Goal: Information Seeking & Learning: Learn about a topic

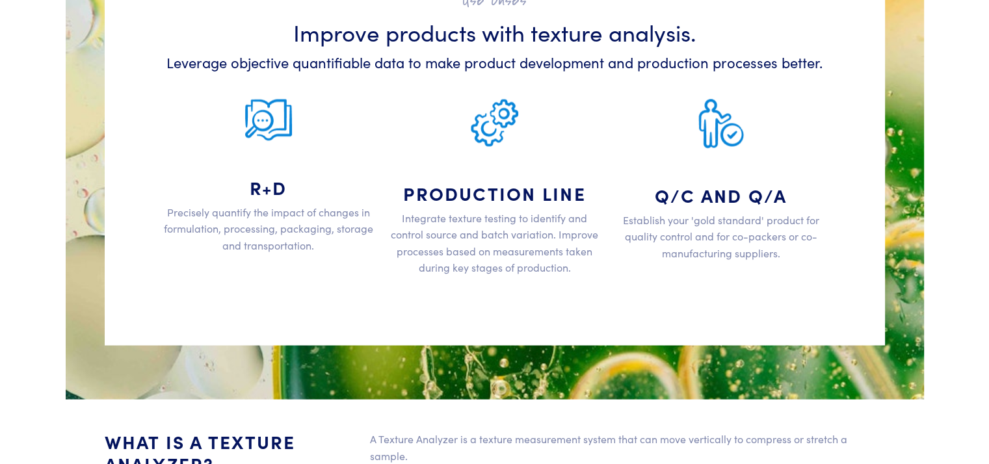
scroll to position [2406, 0]
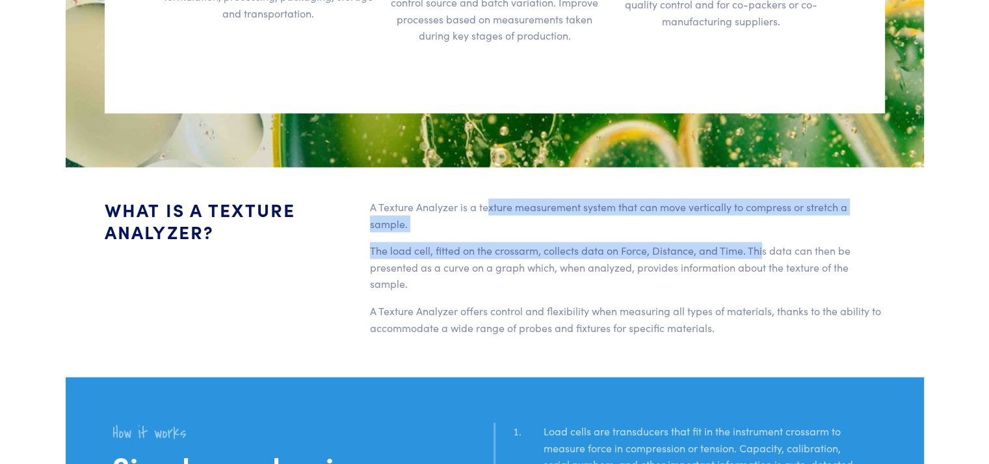
drag, startPoint x: 487, startPoint y: 204, endPoint x: 764, endPoint y: 253, distance: 281.4
click at [764, 253] on div "A Texture Analyzer is a texture measurement system that can move vertically to …" at bounding box center [627, 272] width 531 height 148
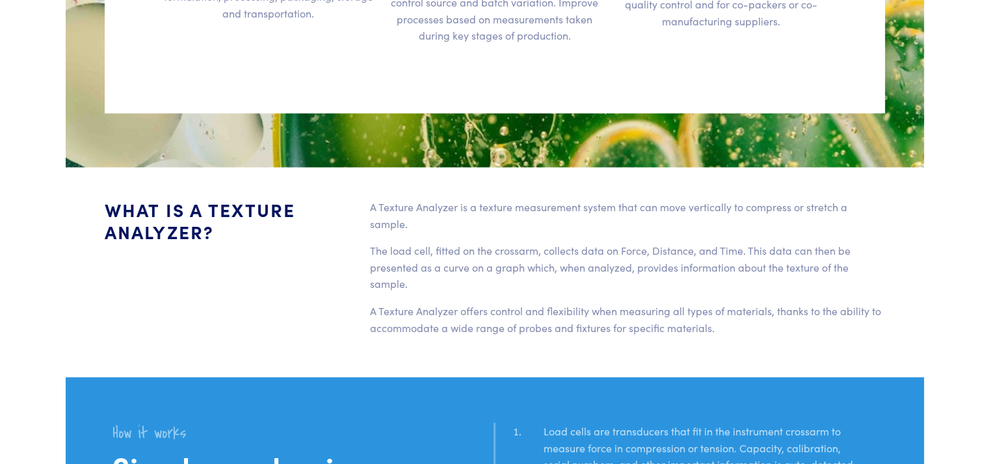
drag, startPoint x: 764, startPoint y: 253, endPoint x: 766, endPoint y: 278, distance: 25.4
click at [766, 273] on p "The load cell, fitted on the crossarm, collects data on Force, Distance, and Ti…" at bounding box center [627, 267] width 515 height 50
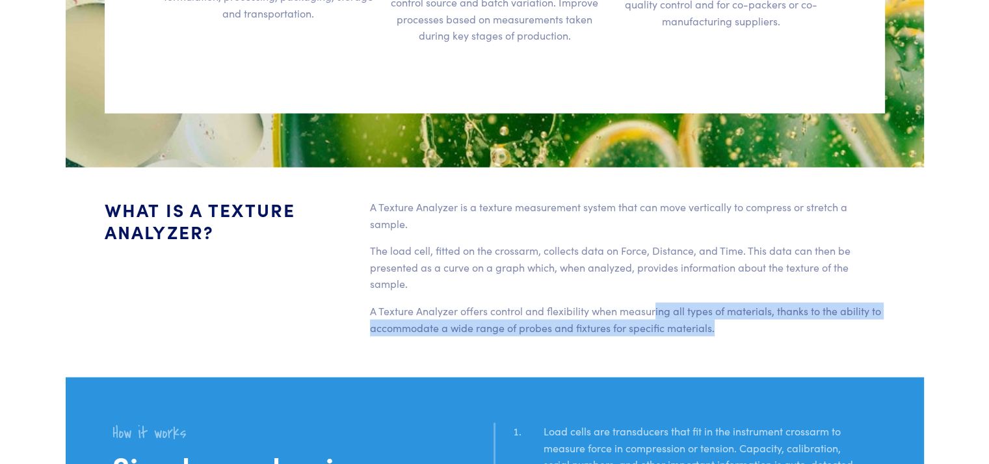
drag, startPoint x: 752, startPoint y: 338, endPoint x: 667, endPoint y: 313, distance: 88.3
click at [667, 313] on div "A Texture Analyzer is a texture measurement system that can move vertically to …" at bounding box center [627, 272] width 531 height 148
drag, startPoint x: 667, startPoint y: 313, endPoint x: 684, endPoint y: 313, distance: 16.9
click at [676, 313] on p "A Texture Analyzer offers control and flexibility when measuring all types of m…" at bounding box center [627, 318] width 515 height 33
click at [731, 319] on p "A Texture Analyzer offers control and flexibility when measuring all types of m…" at bounding box center [627, 318] width 515 height 33
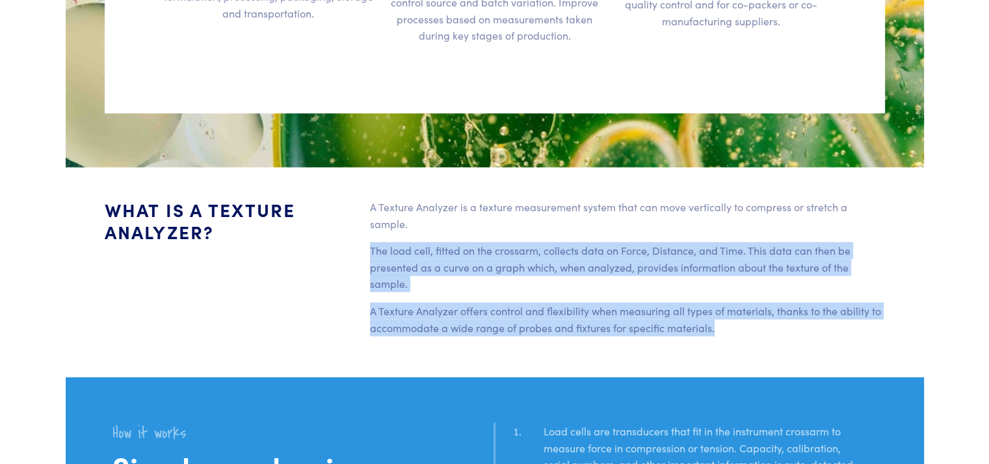
drag, startPoint x: 759, startPoint y: 331, endPoint x: 414, endPoint y: 224, distance: 361.4
click at [414, 224] on div "A Texture Analyzer is a texture measurement system that can move vertically to …" at bounding box center [627, 272] width 531 height 148
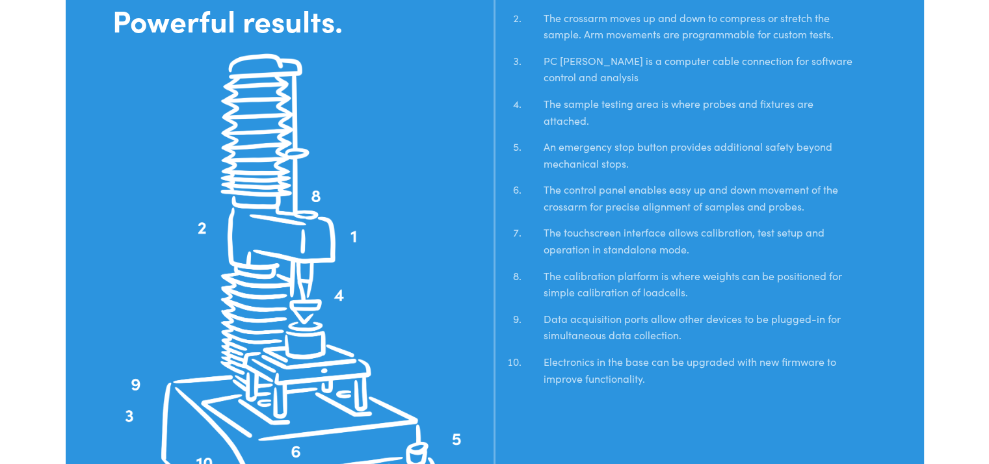
scroll to position [2926, 0]
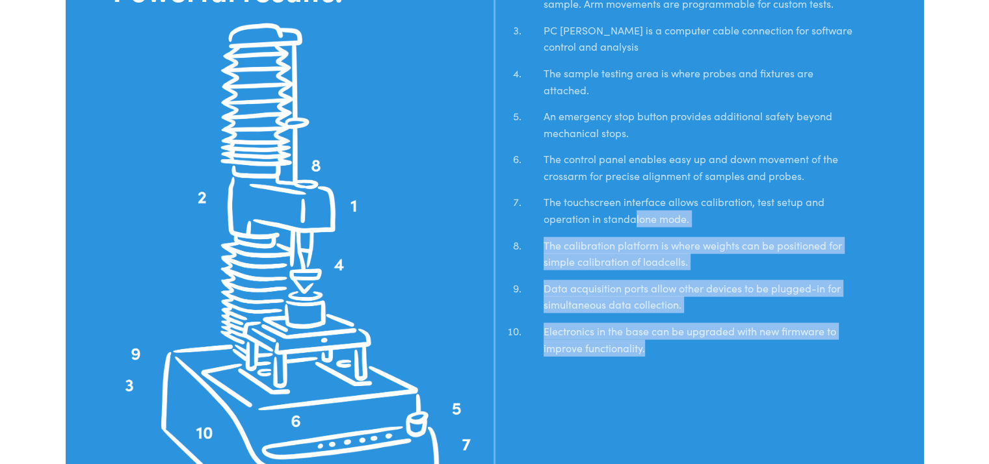
drag, startPoint x: 636, startPoint y: 219, endPoint x: 771, endPoint y: 342, distance: 182.3
click at [771, 342] on ol "Load cells are transducers that fit in the instrument crossarm to measure force…" at bounding box center [690, 134] width 374 height 464
drag, startPoint x: 771, startPoint y: 342, endPoint x: 705, endPoint y: 345, distance: 65.8
click at [705, 345] on li "Electronics in the base can be upgraded with new firmware to improve functional…" at bounding box center [700, 344] width 353 height 43
click at [681, 261] on li "The calibration platform is where weights can be positioned for simple calibrat…" at bounding box center [700, 258] width 353 height 43
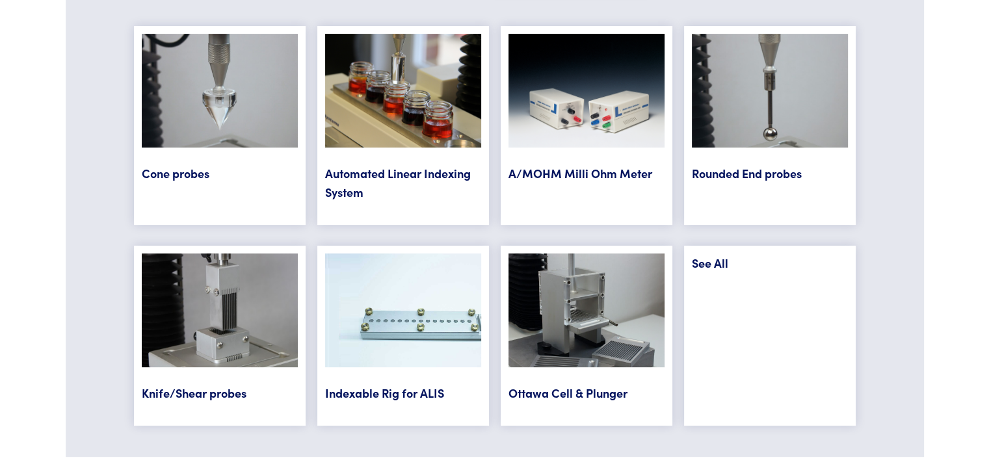
scroll to position [5268, 0]
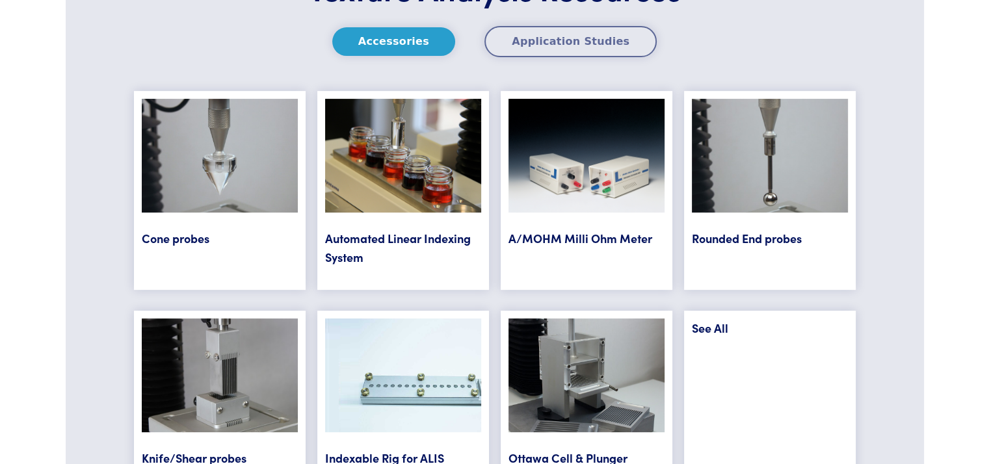
click at [580, 34] on button "Application Studies" at bounding box center [570, 41] width 172 height 31
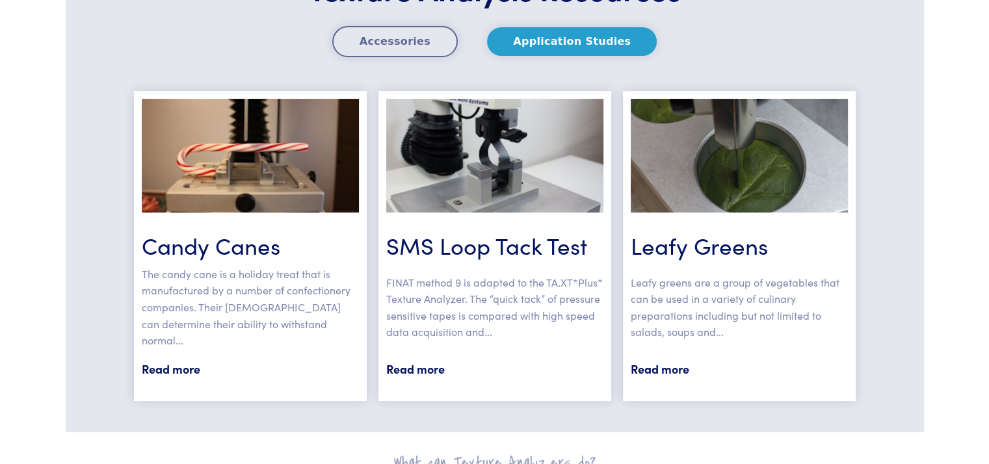
click at [369, 49] on button "Accessories" at bounding box center [395, 41] width 126 height 31
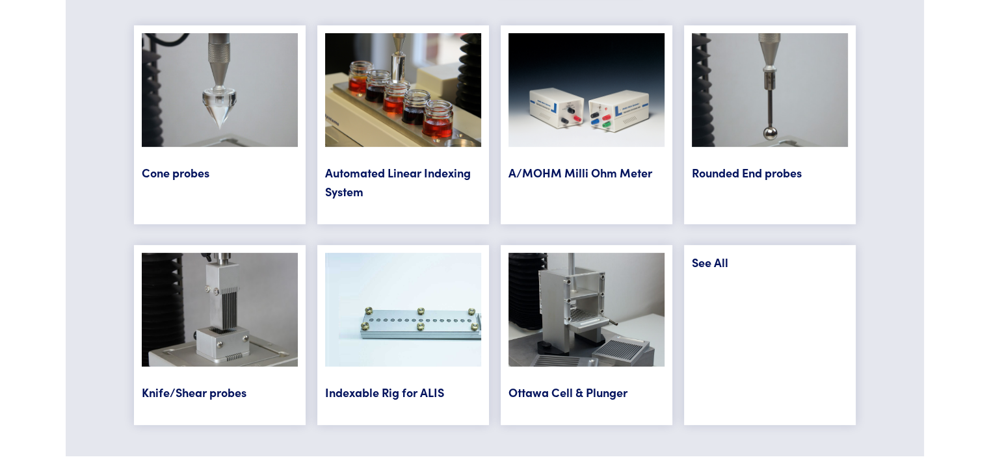
scroll to position [5351, 0]
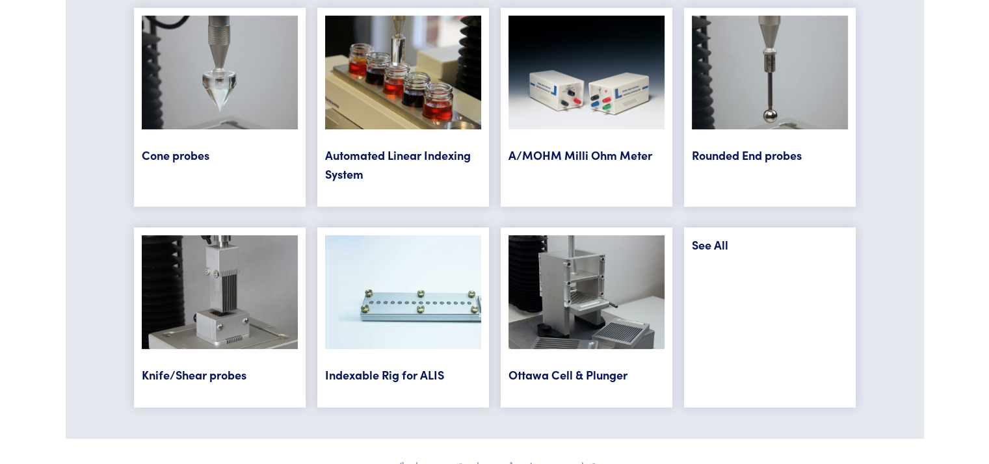
click at [755, 262] on div "See All" at bounding box center [770, 318] width 172 height 180
click at [709, 241] on link "See All" at bounding box center [710, 245] width 36 height 16
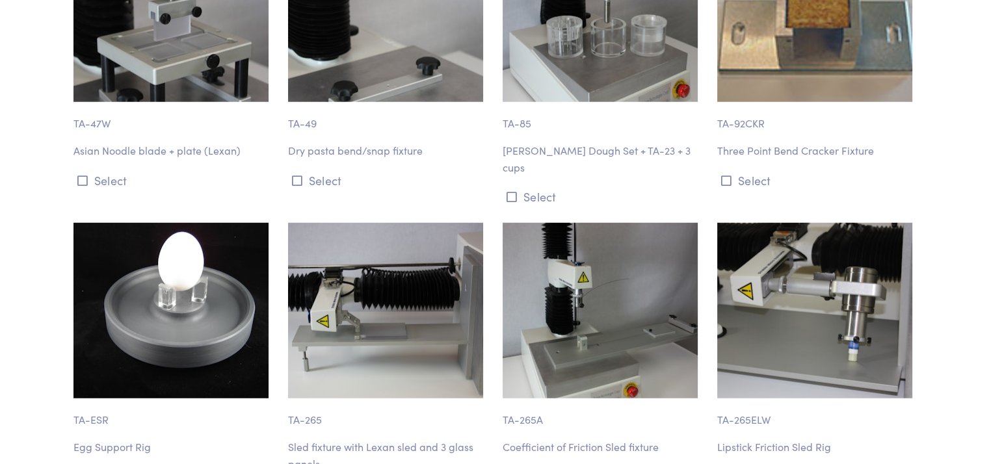
scroll to position [13396, 0]
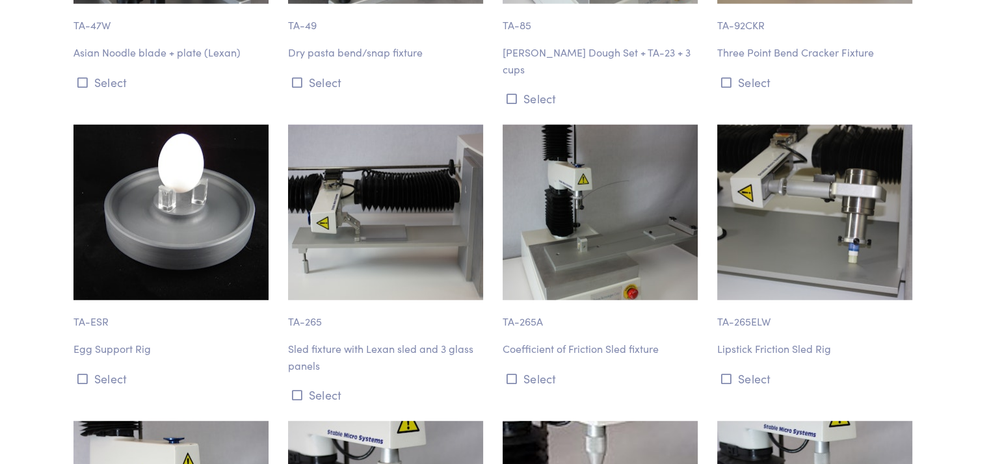
click at [239, 144] on img at bounding box center [170, 213] width 195 height 176
click at [169, 181] on img at bounding box center [170, 213] width 195 height 176
click at [81, 300] on p "TA-ESR" at bounding box center [172, 315] width 199 height 30
click at [108, 341] on p "Egg Support Rig" at bounding box center [172, 349] width 199 height 17
click at [169, 140] on img at bounding box center [170, 213] width 195 height 176
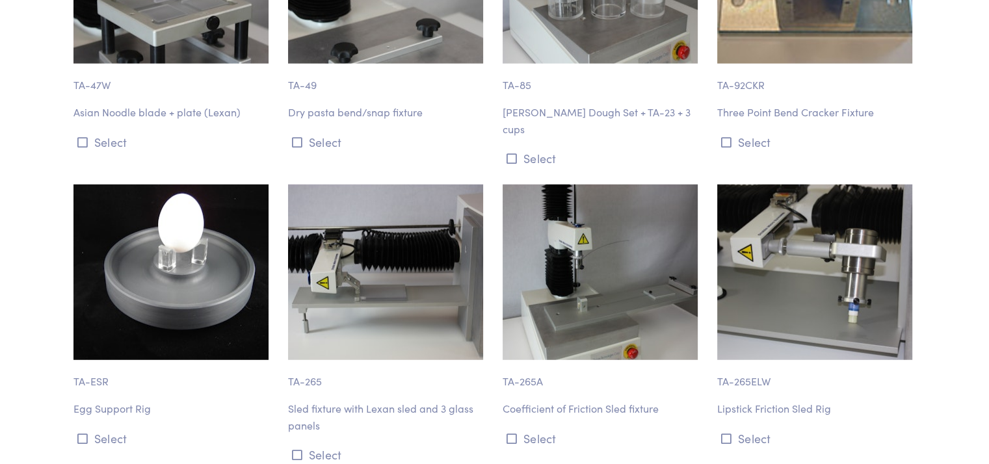
scroll to position [13266, 0]
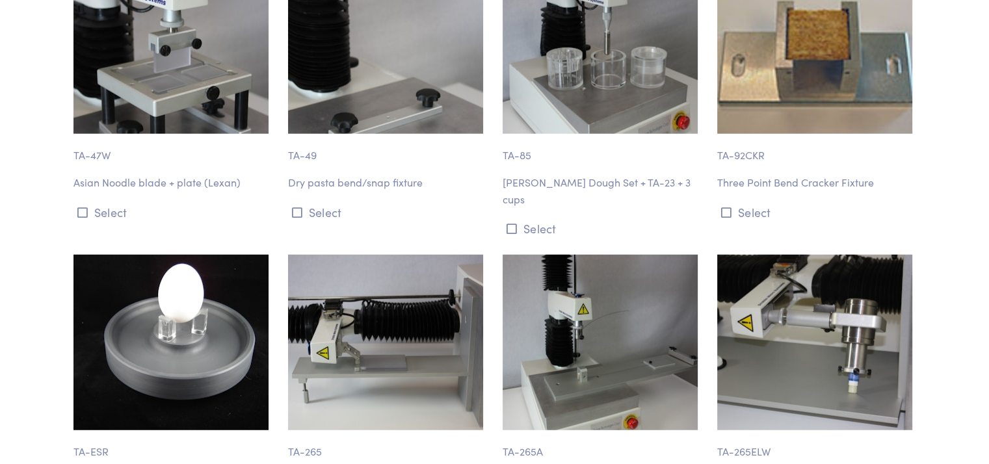
click at [151, 256] on img at bounding box center [170, 343] width 195 height 176
click at [172, 255] on img at bounding box center [170, 343] width 195 height 176
click at [90, 431] on p "TA-ESR" at bounding box center [172, 446] width 199 height 30
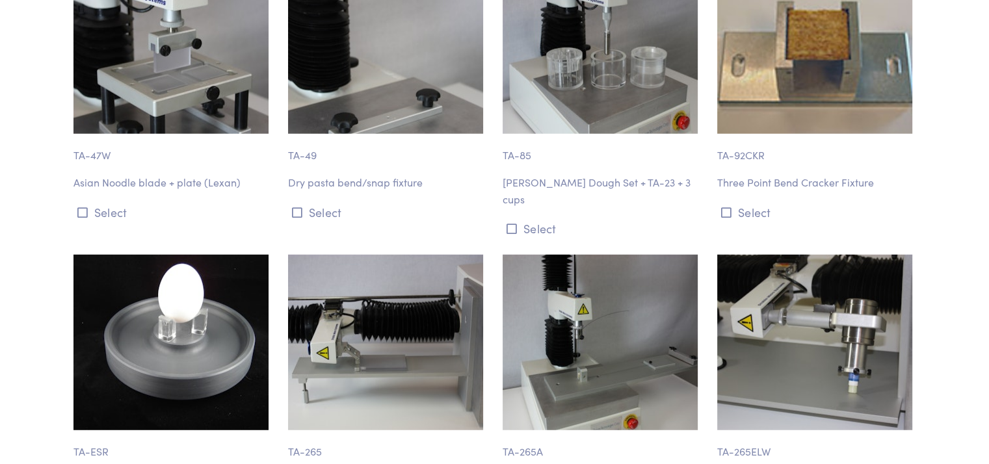
click at [94, 367] on div "TA-ESR Egg Support Rig Select" at bounding box center [173, 395] width 215 height 281
click at [94, 431] on p "TA-ESR" at bounding box center [172, 446] width 199 height 30
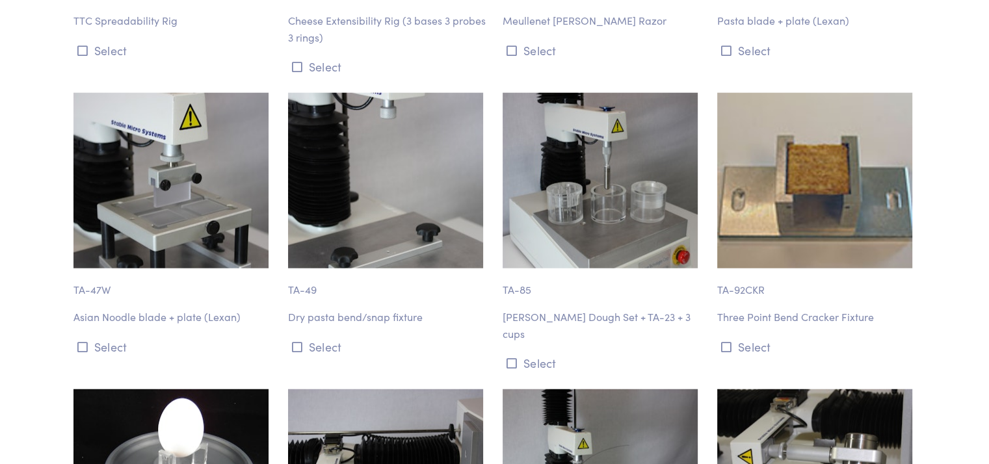
scroll to position [13071, 0]
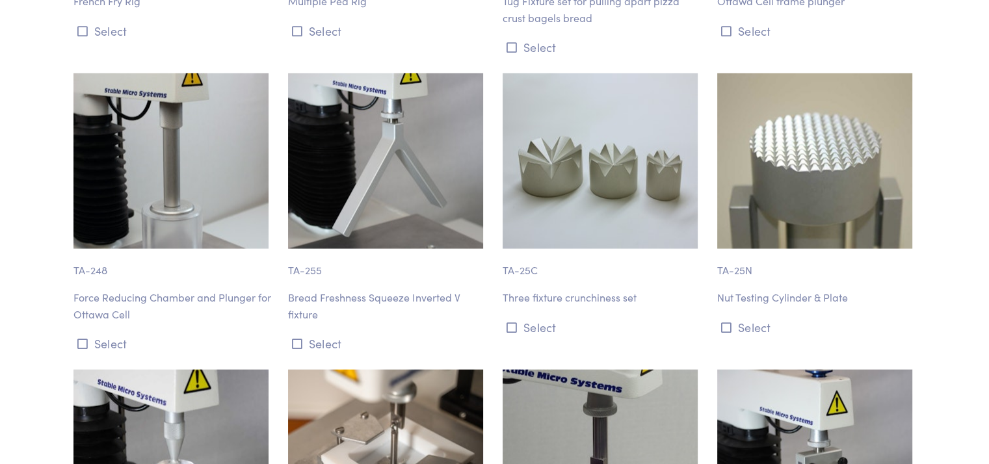
scroll to position [12681, 0]
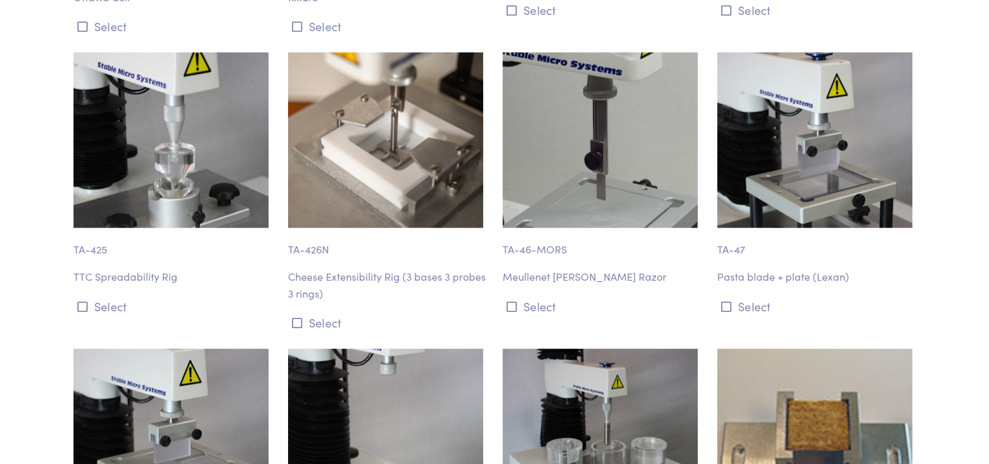
scroll to position [12811, 0]
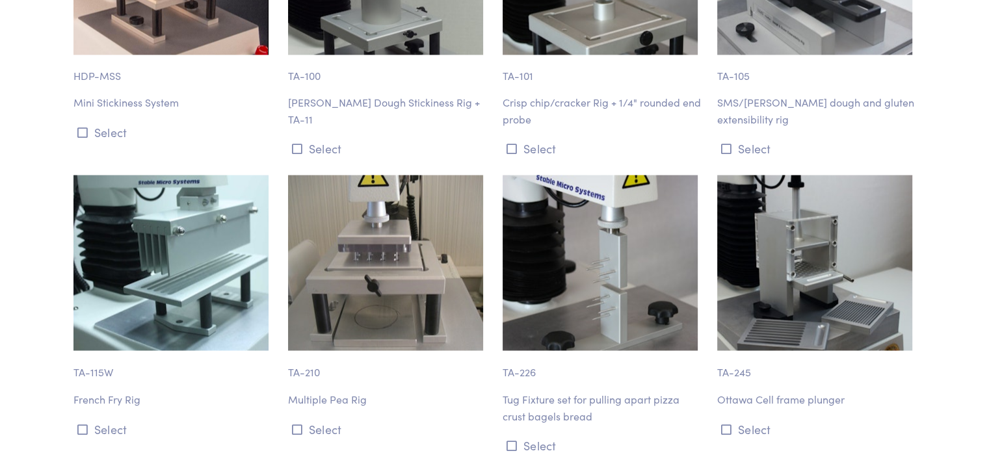
scroll to position [12161, 0]
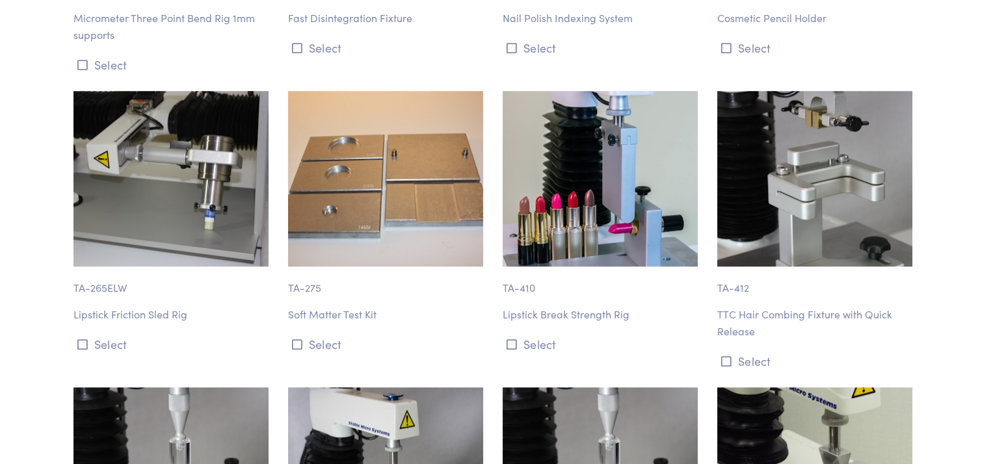
scroll to position [10730, 0]
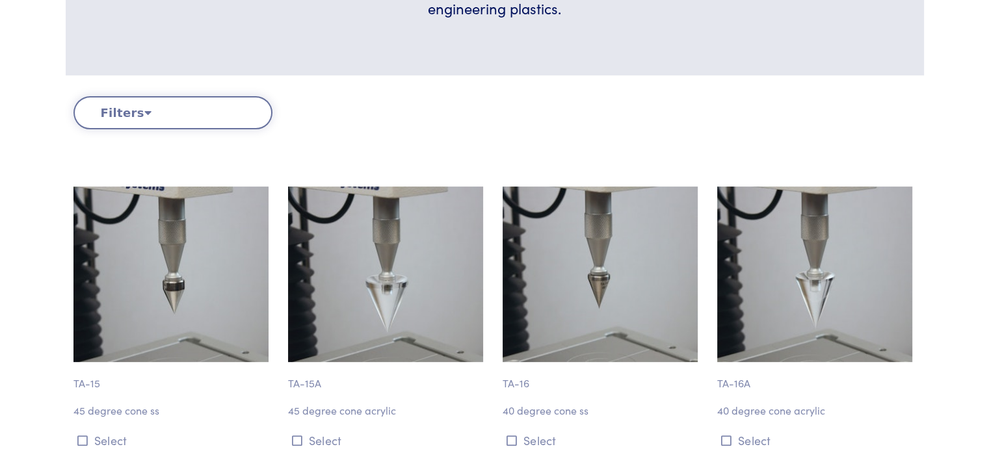
scroll to position [130, 0]
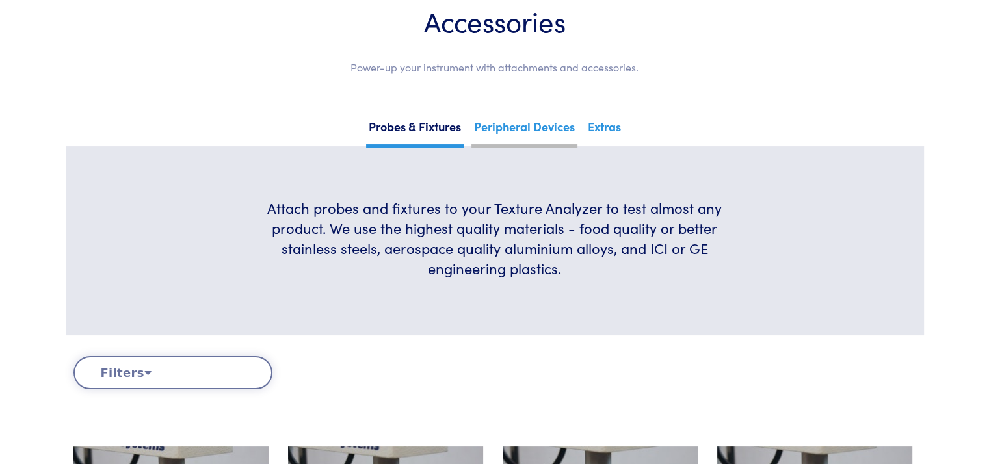
click at [567, 123] on link "Peripheral Devices" at bounding box center [524, 132] width 106 height 32
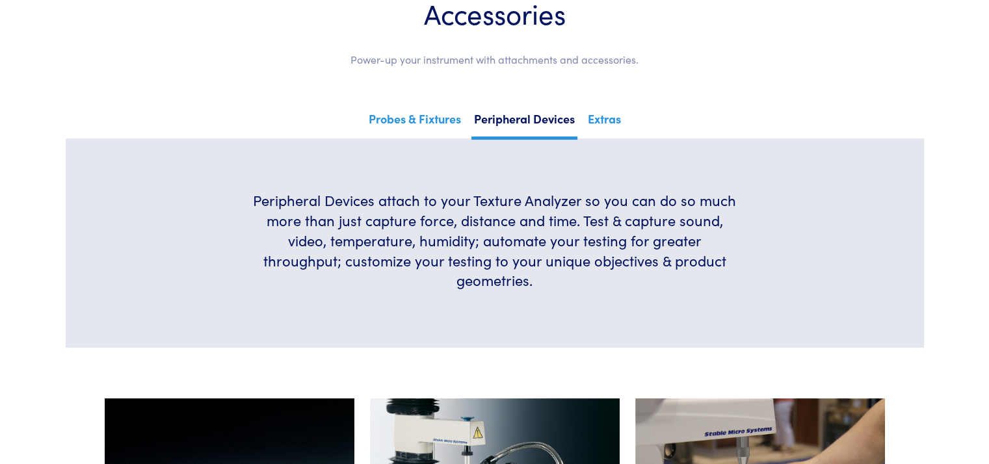
scroll to position [16, 0]
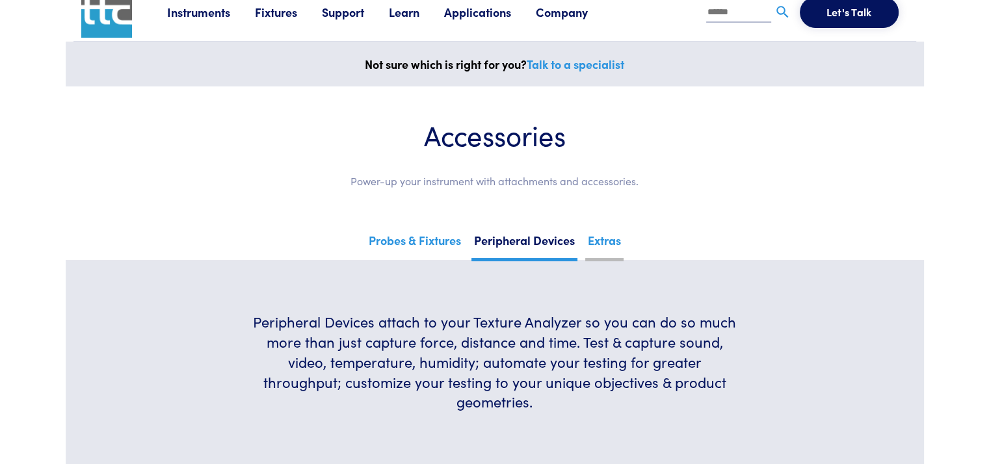
click at [615, 248] on link "Extras" at bounding box center [604, 246] width 38 height 32
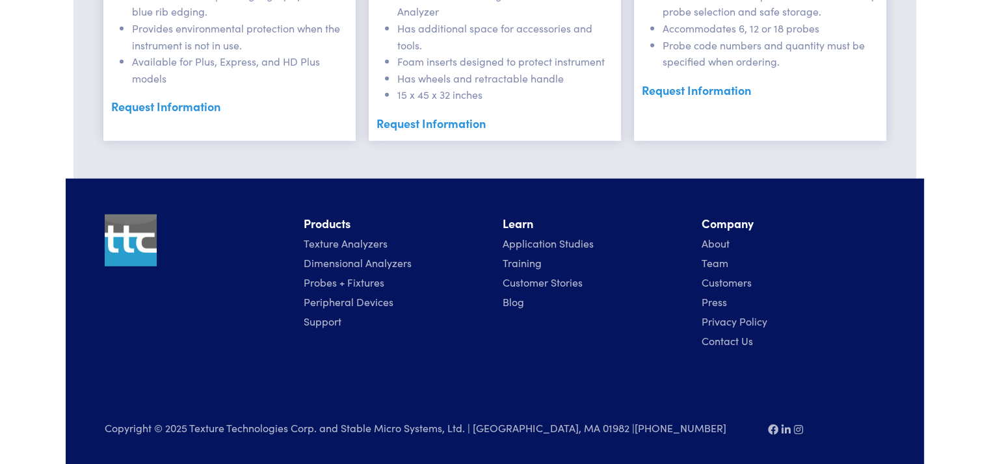
scroll to position [3394, 0]
